Goal: Navigation & Orientation: Find specific page/section

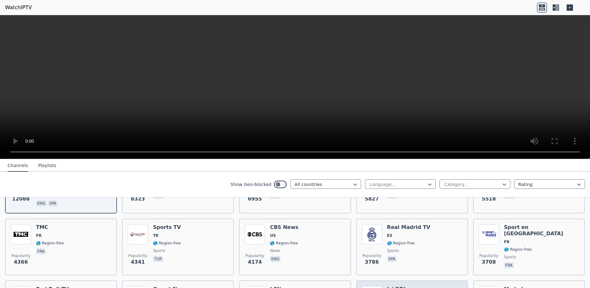
scroll to position [102, 0]
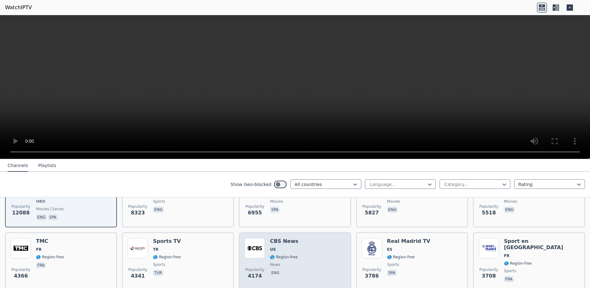
click at [275, 238] on h6 "CBS News" at bounding box center [284, 241] width 28 height 6
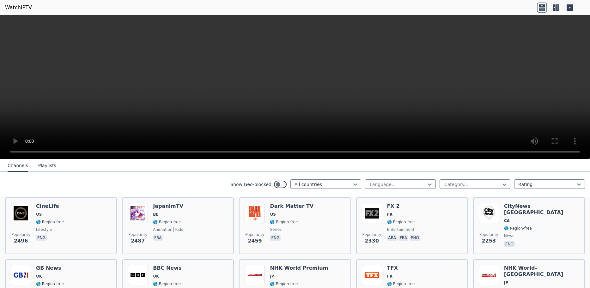
scroll to position [341, 0]
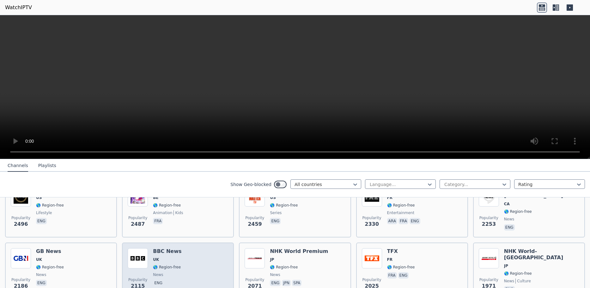
click at [170, 248] on h6 "BBC News" at bounding box center [167, 251] width 28 height 6
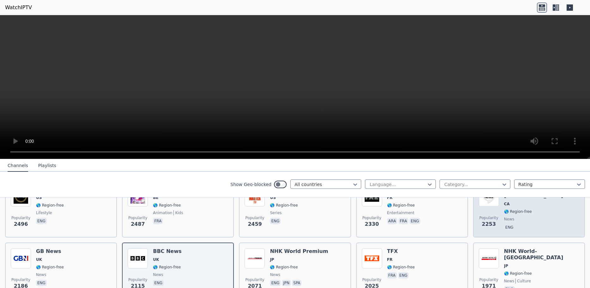
click at [475, 202] on div "Popularity [STREET_ADDRESS] 🌎 Region-free news eng" at bounding box center [529, 209] width 112 height 57
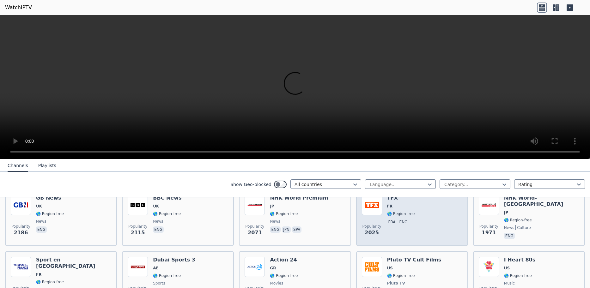
scroll to position [410, 0]
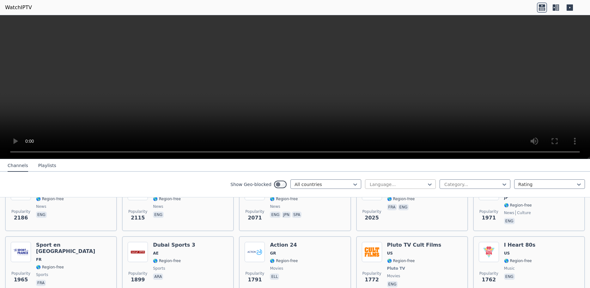
click at [416, 182] on div at bounding box center [398, 184] width 58 height 6
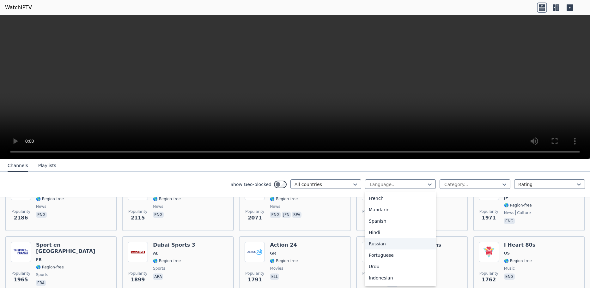
scroll to position [68, 0]
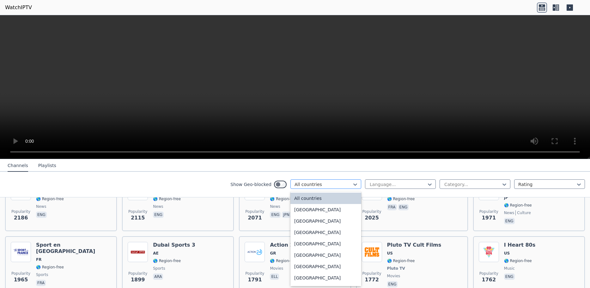
click at [319, 187] on div at bounding box center [324, 184] width 58 height 6
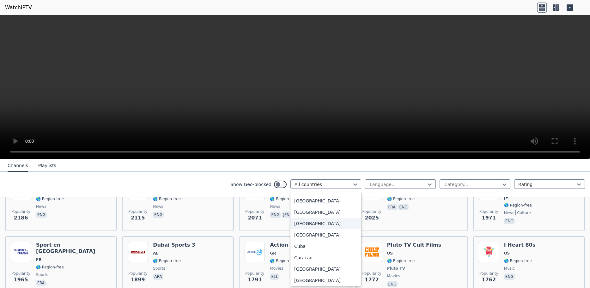
scroll to position [478, 0]
click at [314, 267] on div "[GEOGRAPHIC_DATA]" at bounding box center [325, 266] width 71 height 11
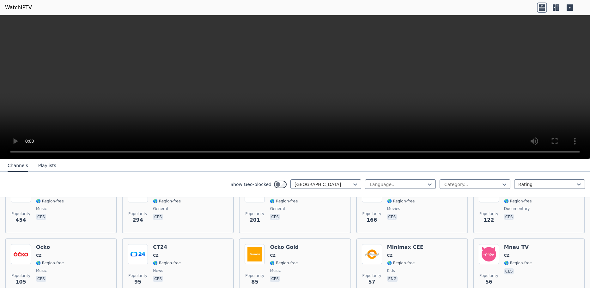
scroll to position [102, 0]
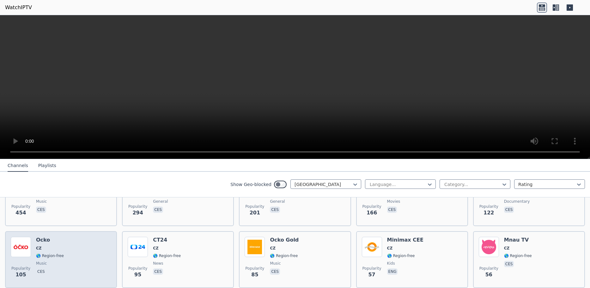
click at [49, 237] on h6 "Ocko" at bounding box center [50, 240] width 28 height 6
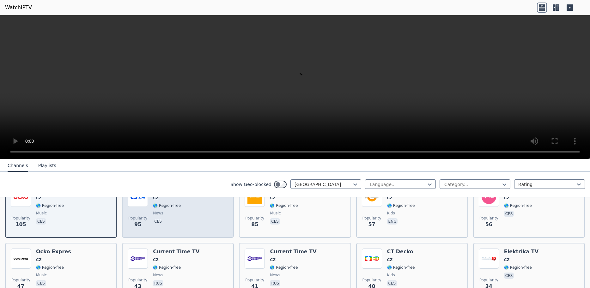
scroll to position [171, 0]
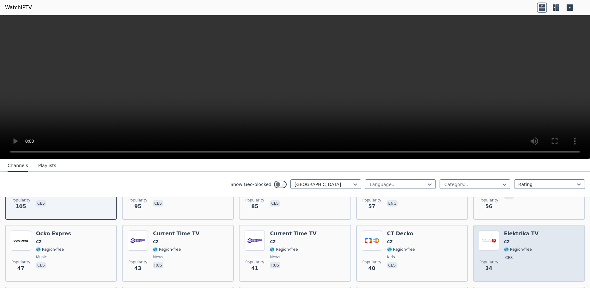
click at [514, 231] on h6 "Elektrika TV" at bounding box center [521, 234] width 34 height 6
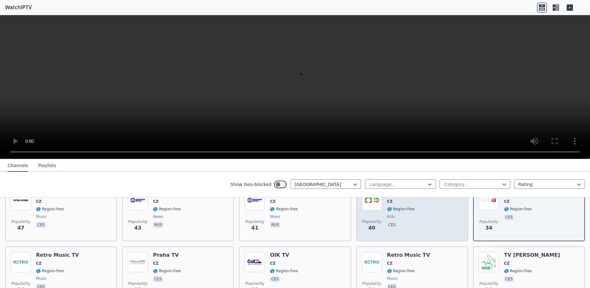
scroll to position [239, 0]
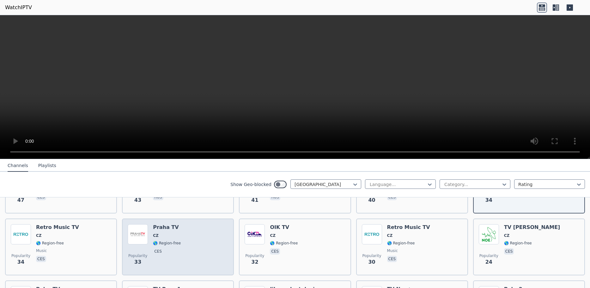
click at [175, 227] on div "Praha TV CZ 🌎 Region-free ces" at bounding box center [167, 247] width 28 height 46
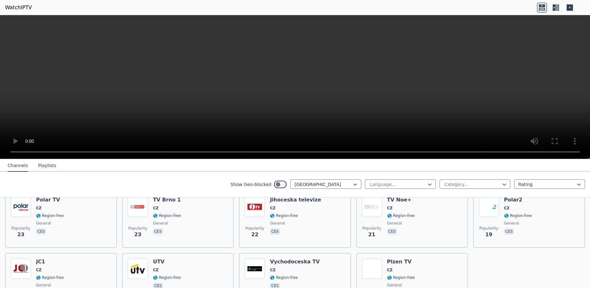
scroll to position [341, 0]
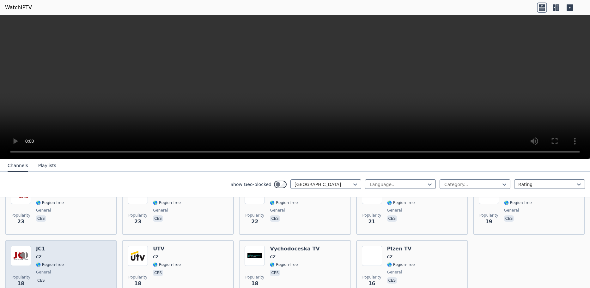
click at [49, 246] on h6 "JC1" at bounding box center [50, 249] width 28 height 6
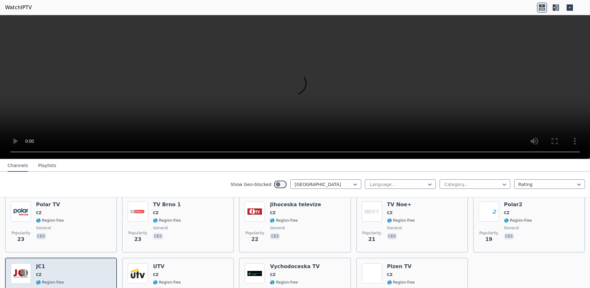
scroll to position [307, 0]
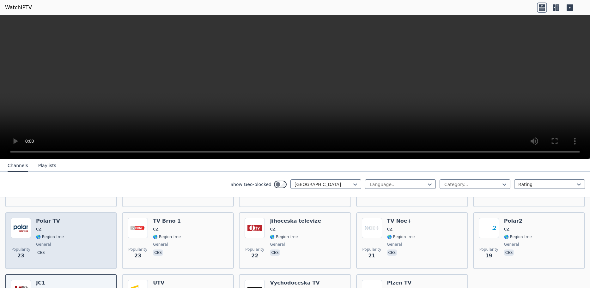
click at [54, 219] on div "Polar TV CZ 🌎 Region-free general ces" at bounding box center [50, 241] width 28 height 46
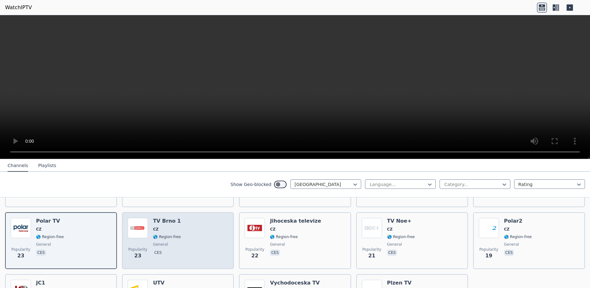
click at [168, 220] on div "TV Brno 1 CZ 🌎 Region-free general ces" at bounding box center [167, 241] width 28 height 46
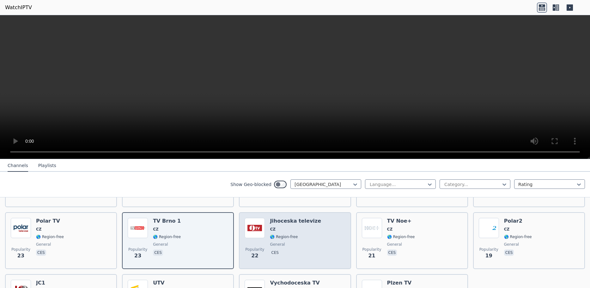
click at [308, 221] on div "Jihoceska televize CZ 🌎 Region-free general ces" at bounding box center [295, 241] width 51 height 46
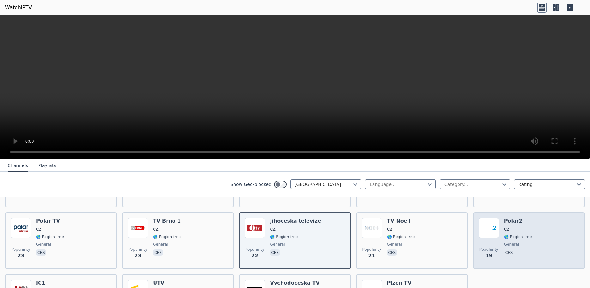
click at [514, 218] on h6 "Polar2" at bounding box center [518, 221] width 28 height 6
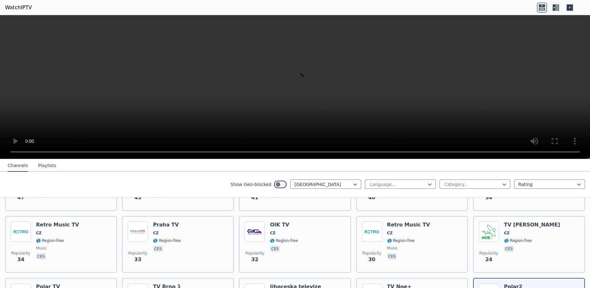
scroll to position [239, 0]
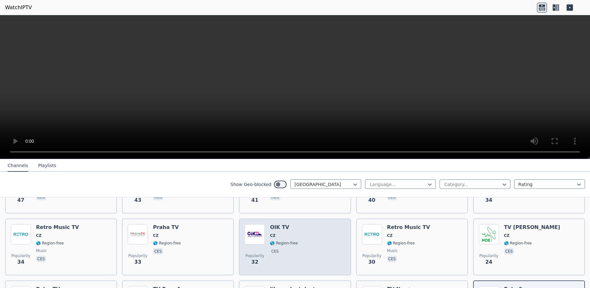
click at [303, 219] on div "Popularity 32 OIK TV CZ 🌎 Region-free ces" at bounding box center [295, 247] width 112 height 57
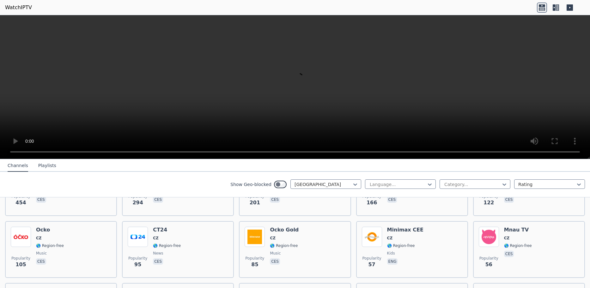
scroll to position [102, 0]
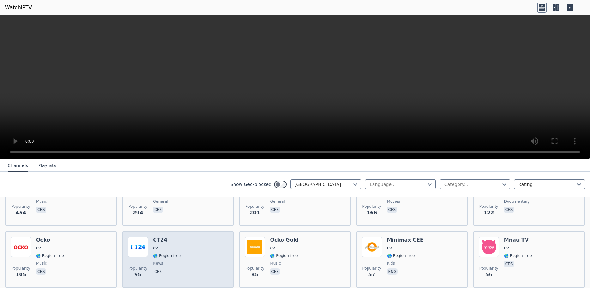
click at [174, 246] on span "CZ" at bounding box center [167, 248] width 28 height 5
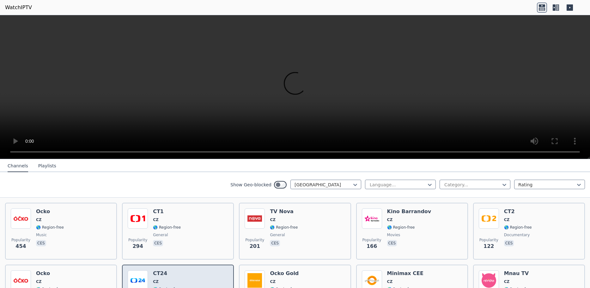
scroll to position [68, 0]
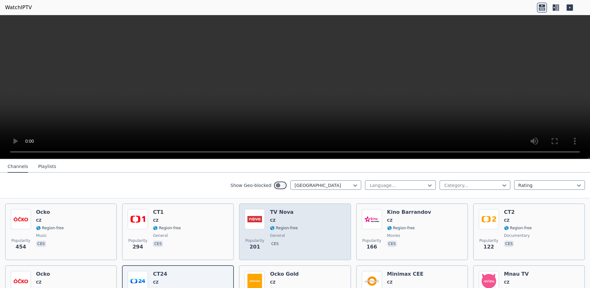
click at [293, 209] on h6 "TV Nova" at bounding box center [284, 212] width 28 height 6
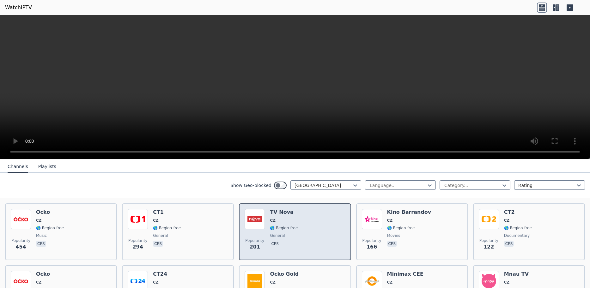
click at [293, 209] on h6 "TV Nova" at bounding box center [284, 212] width 28 height 6
